Goal: Information Seeking & Learning: Learn about a topic

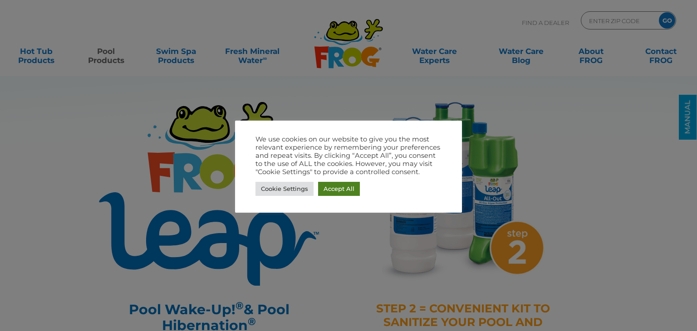
click at [332, 188] on link "Accept All" at bounding box center [339, 189] width 42 height 14
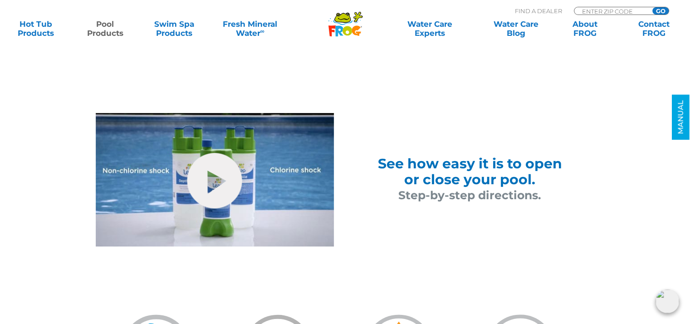
scroll to position [544, 0]
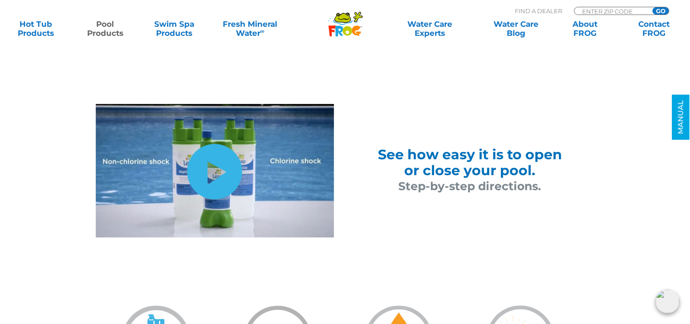
click at [210, 171] on link "hide-me" at bounding box center [214, 171] width 55 height 55
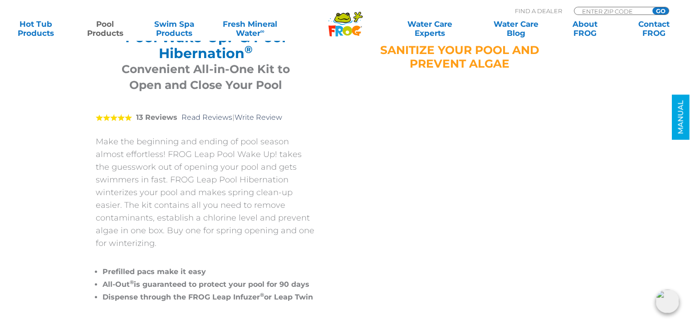
scroll to position [227, 0]
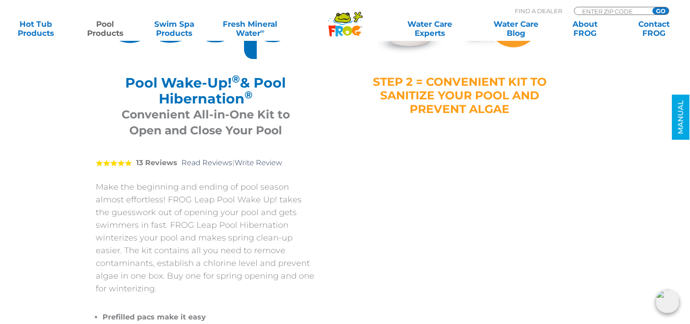
drag, startPoint x: 124, startPoint y: 80, endPoint x: 246, endPoint y: 103, distance: 124.6
click at [246, 103] on h2 "Pool Wake-Up! ® & Pool Hibernation ®" at bounding box center [205, 91] width 197 height 32
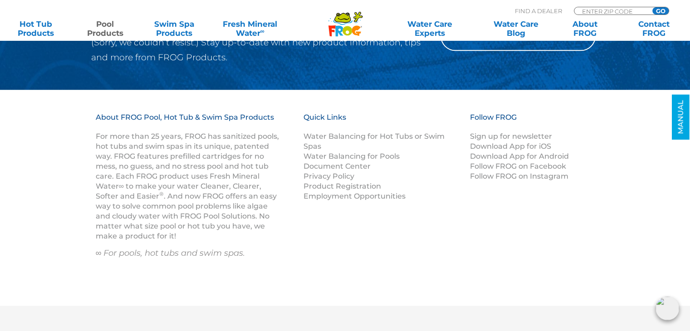
scroll to position [4622, 0]
